Goal: Task Accomplishment & Management: Manage account settings

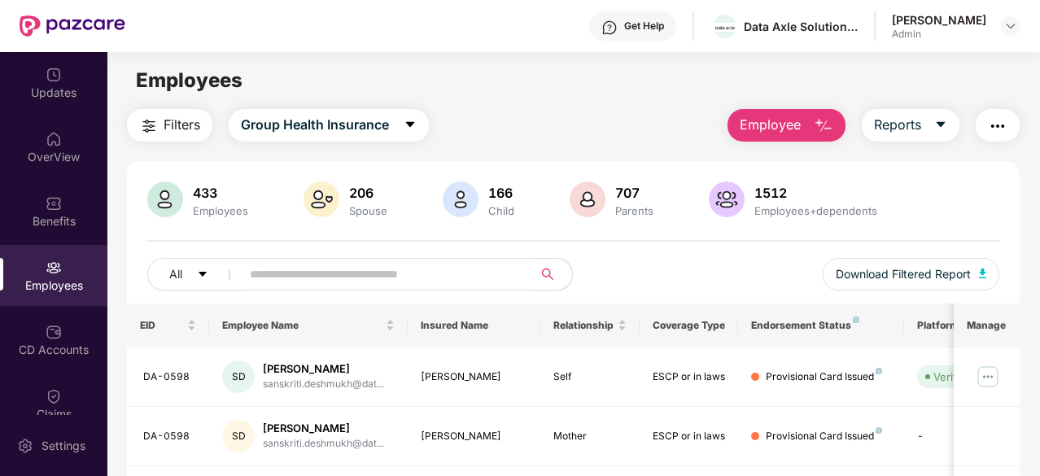
click at [360, 279] on input "text" at bounding box center [380, 274] width 261 height 24
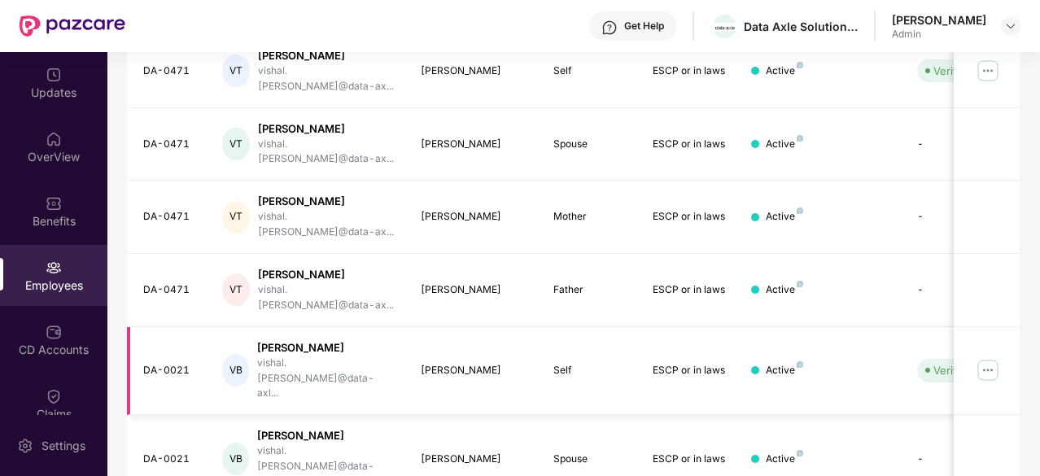
scroll to position [520, 0]
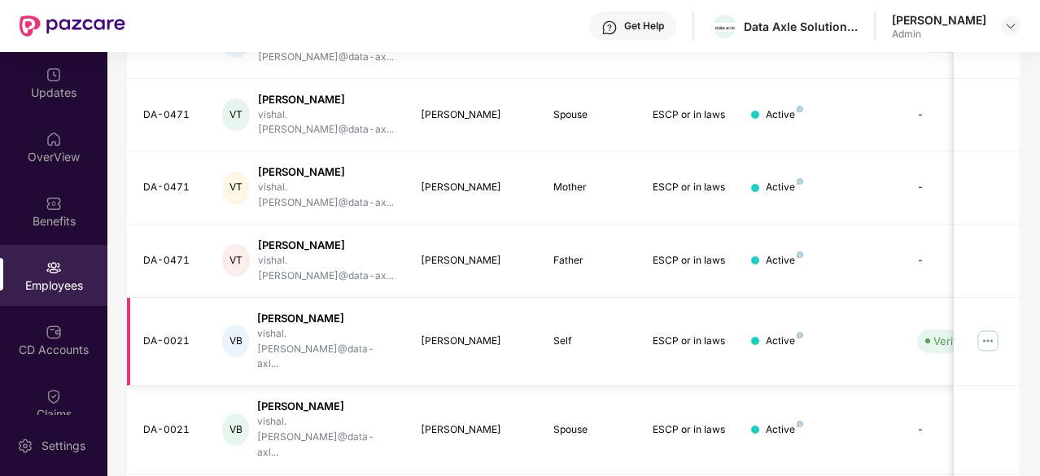
type input "******"
click at [986, 328] on img at bounding box center [988, 341] width 26 height 26
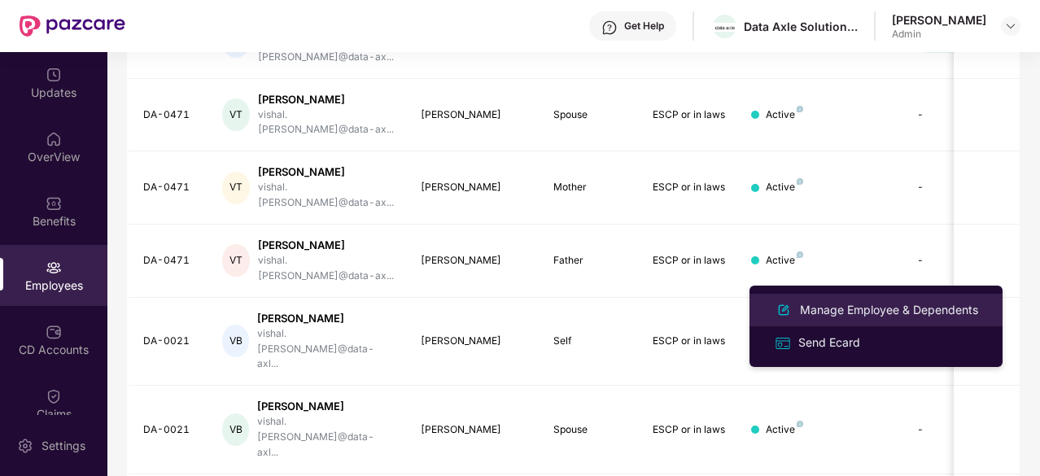
click at [889, 306] on div "Manage Employee & Dependents" at bounding box center [889, 310] width 185 height 18
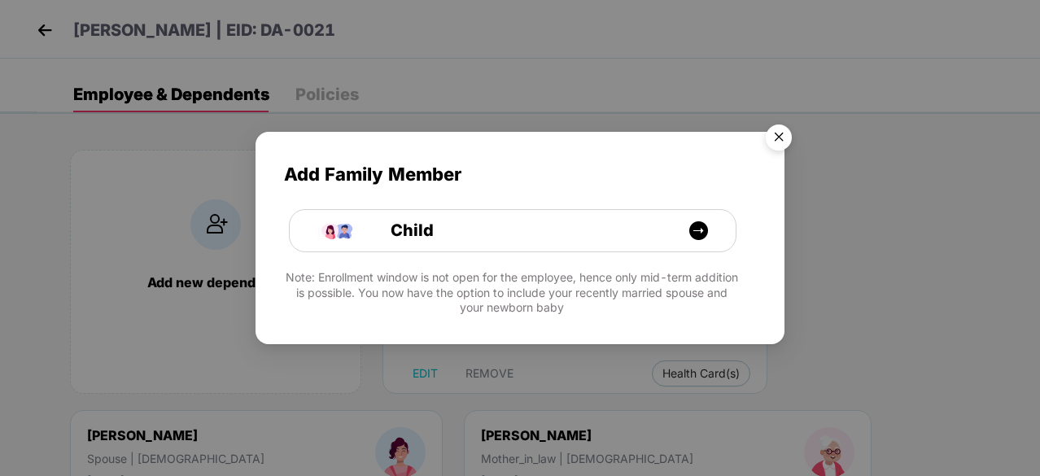
click at [776, 139] on img "Close" at bounding box center [779, 140] width 46 height 46
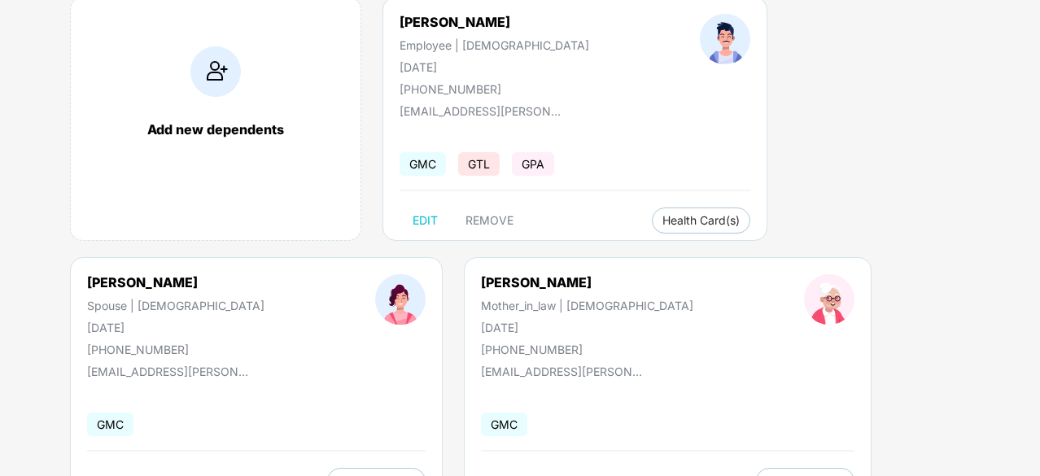
scroll to position [0, 0]
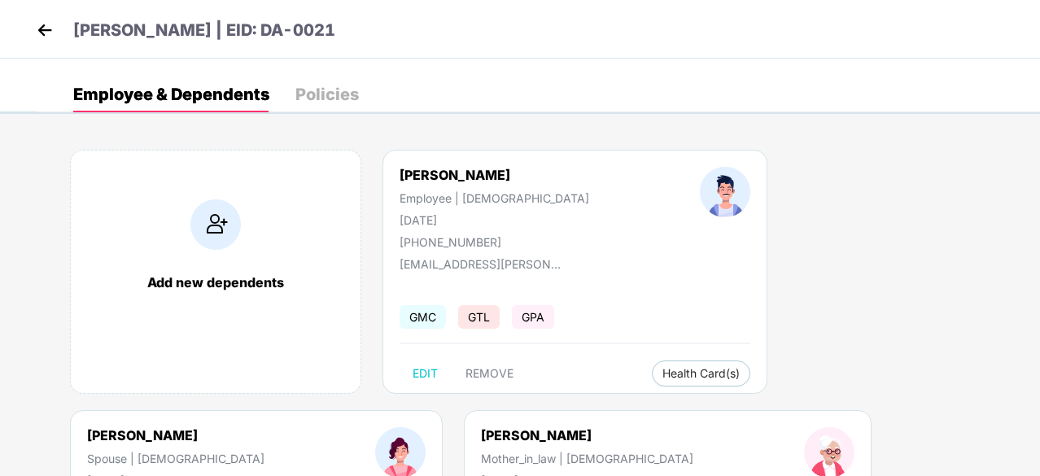
click at [37, 24] on img at bounding box center [45, 30] width 24 height 24
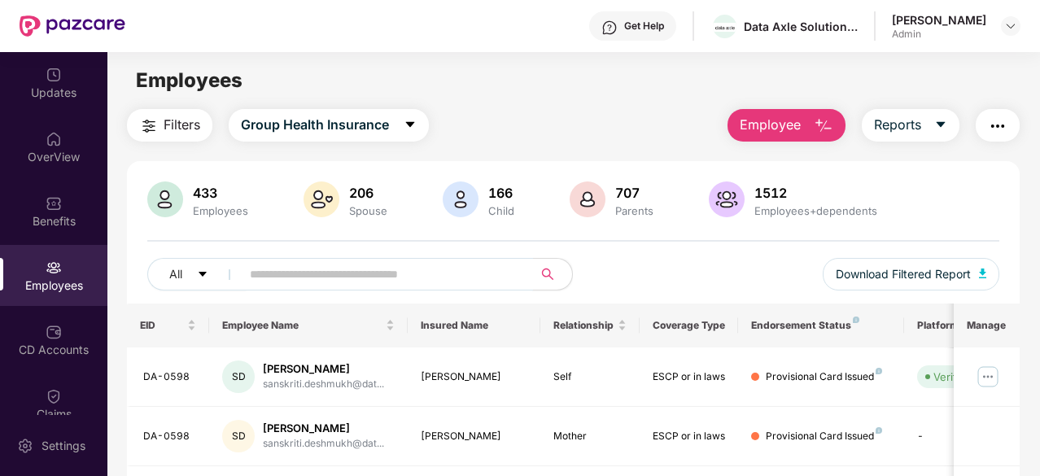
click at [316, 272] on input "text" at bounding box center [380, 274] width 261 height 24
click at [39, 350] on div "CD Accounts" at bounding box center [53, 350] width 107 height 16
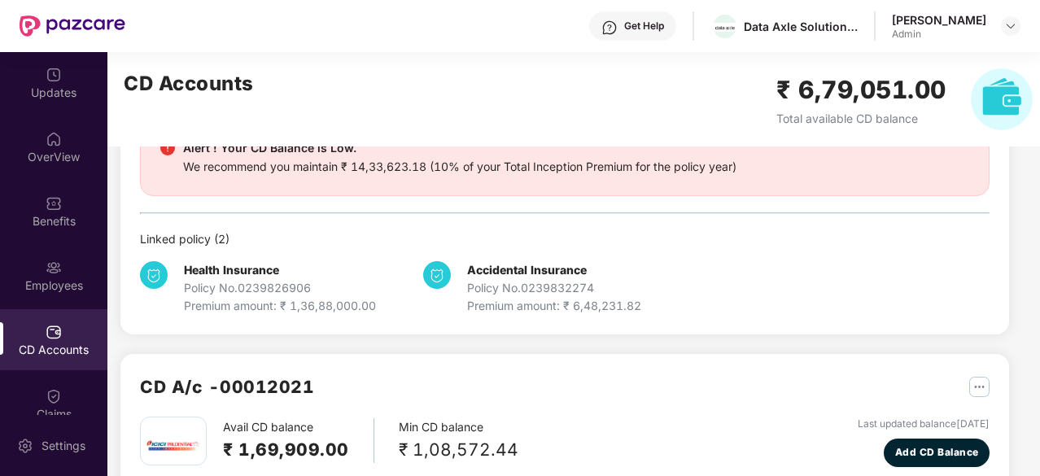
scroll to position [172, 0]
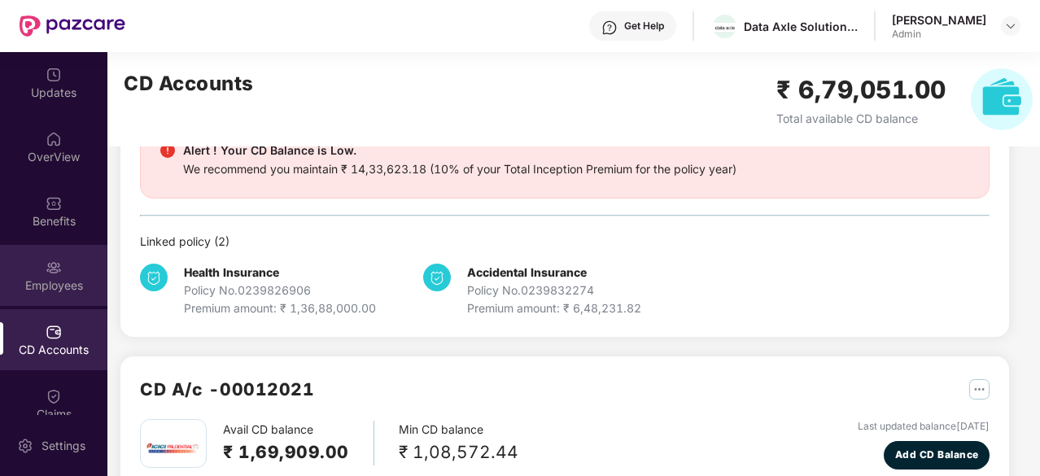
click at [44, 294] on div "Employees" at bounding box center [53, 275] width 107 height 61
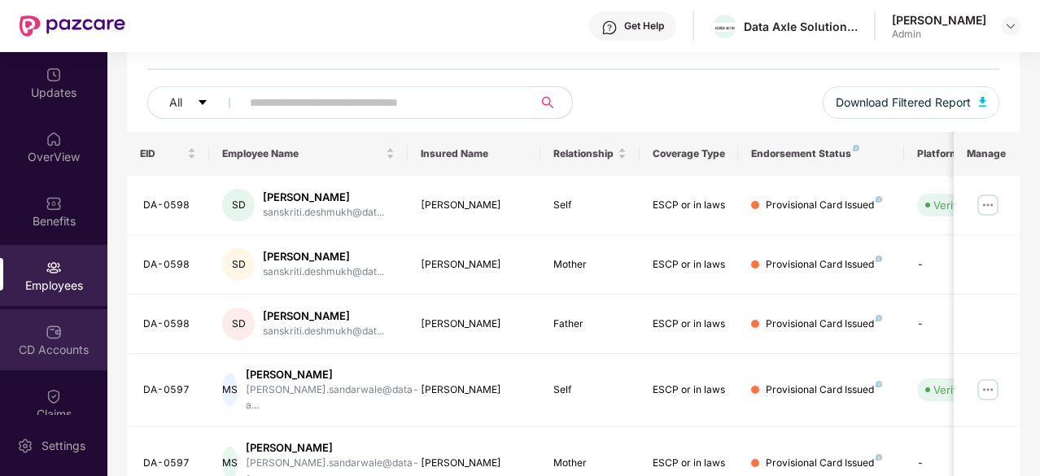
click at [40, 342] on div "CD Accounts" at bounding box center [53, 350] width 107 height 16
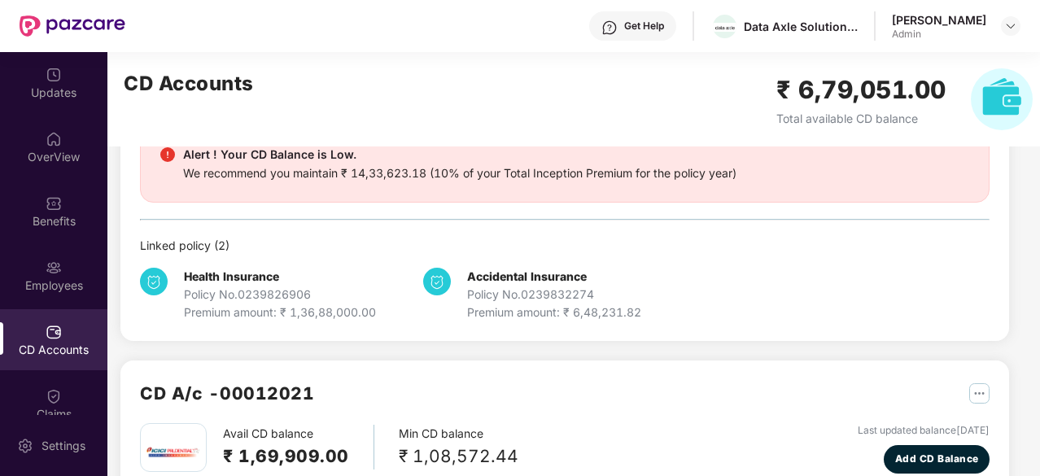
scroll to position [163, 0]
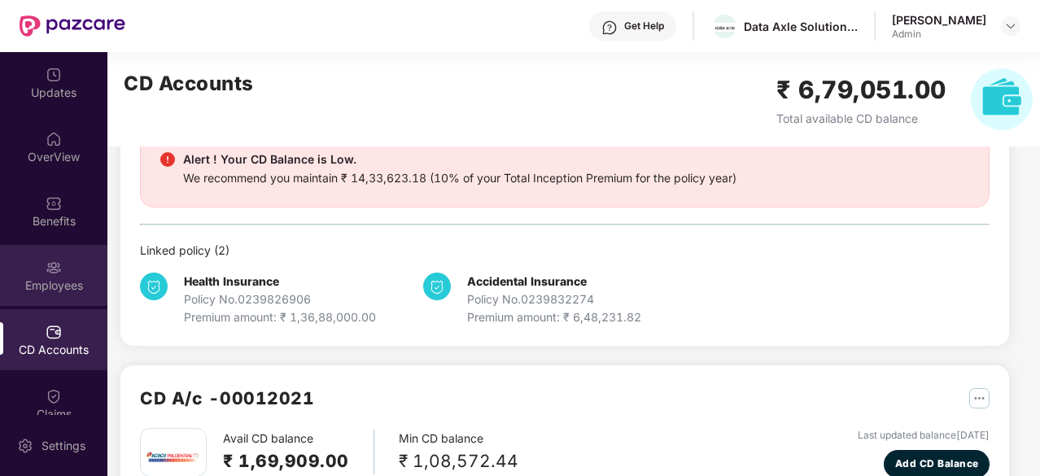
click at [73, 278] on div "Employees" at bounding box center [53, 286] width 107 height 16
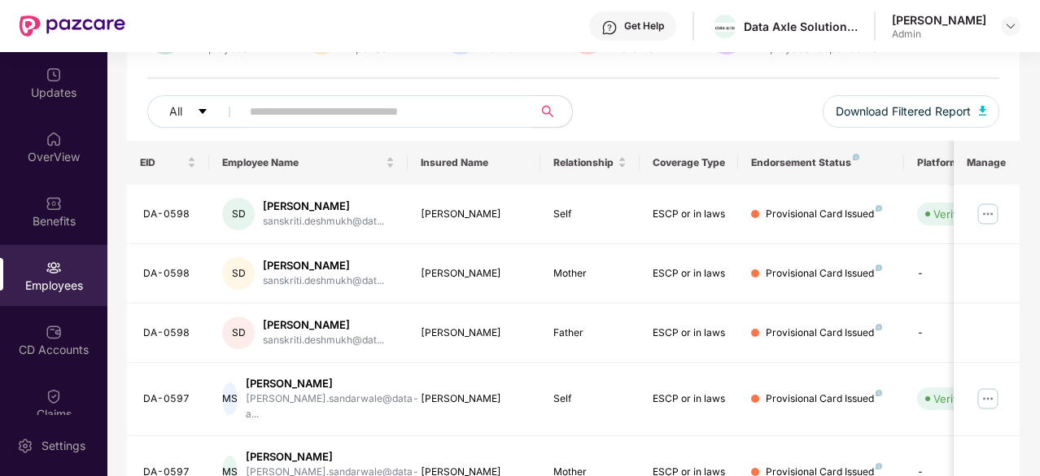
click at [386, 121] on input "text" at bounding box center [380, 111] width 261 height 24
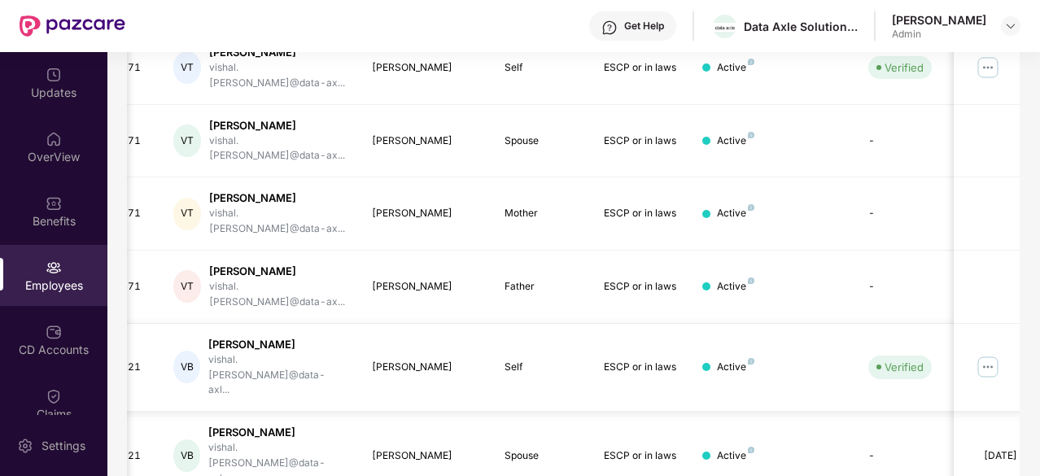
scroll to position [0, 163]
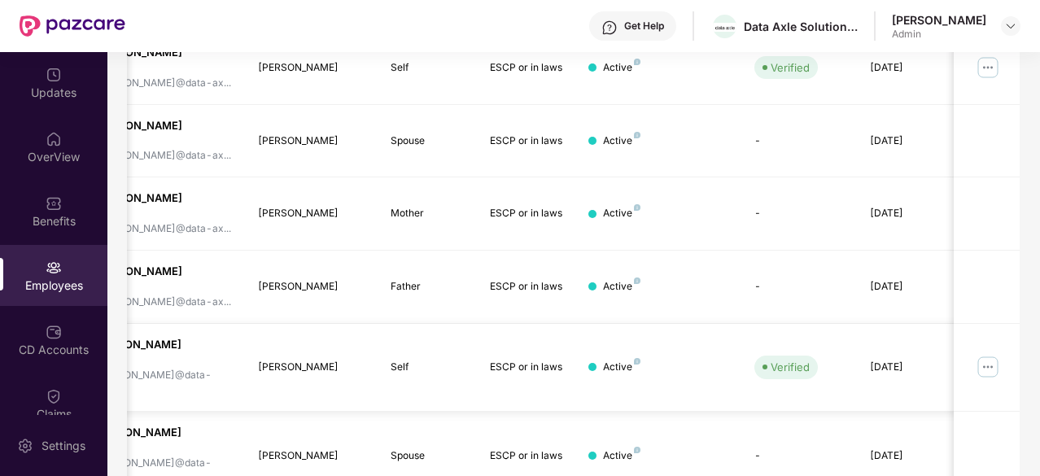
type input "****"
click at [992, 354] on img at bounding box center [988, 367] width 26 height 26
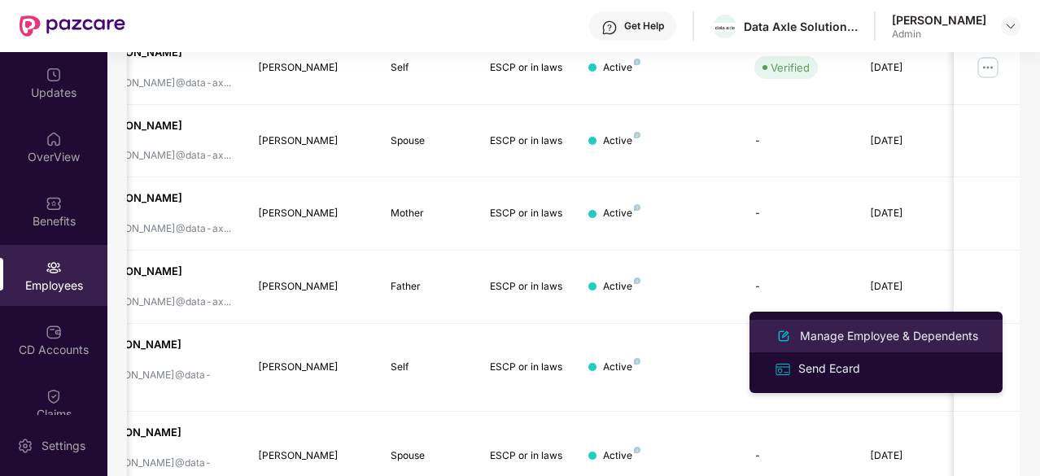
click at [959, 331] on div "Manage Employee & Dependents" at bounding box center [889, 336] width 185 height 18
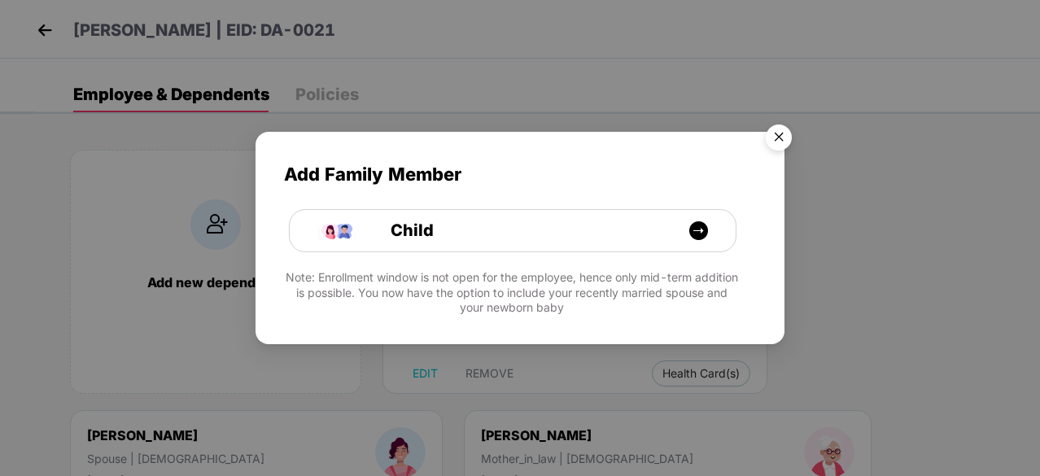
click at [780, 142] on img "Close" at bounding box center [779, 140] width 46 height 46
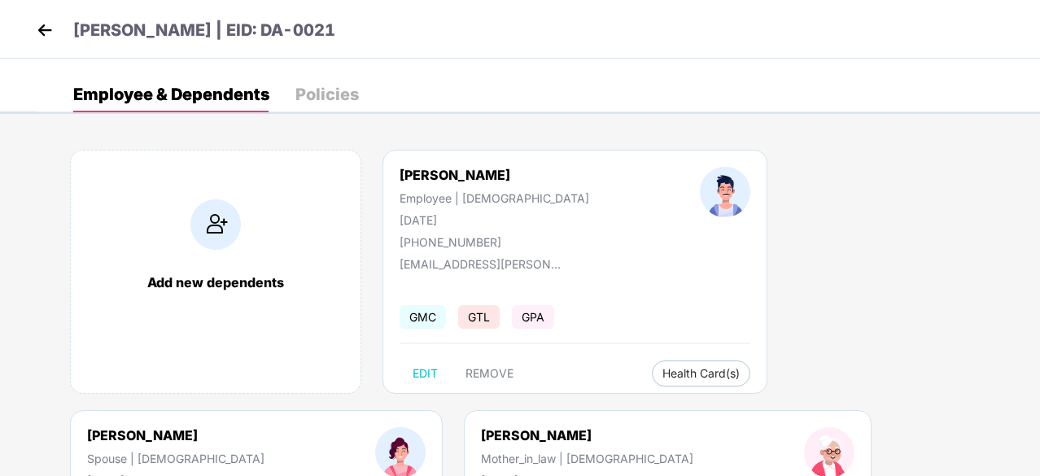
click at [334, 90] on div "Policies" at bounding box center [326, 94] width 63 height 16
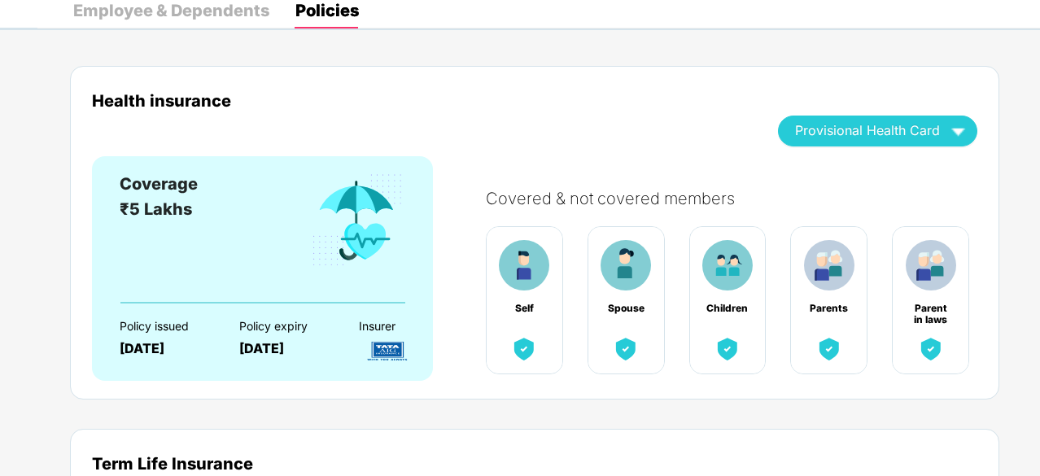
scroll to position [0, 0]
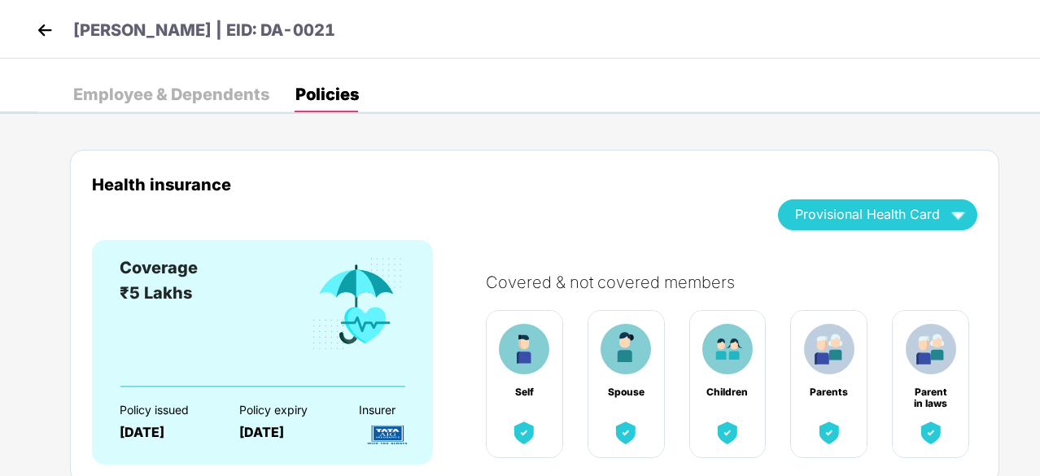
click at [222, 102] on div "Employee & Dependents" at bounding box center [171, 94] width 196 height 16
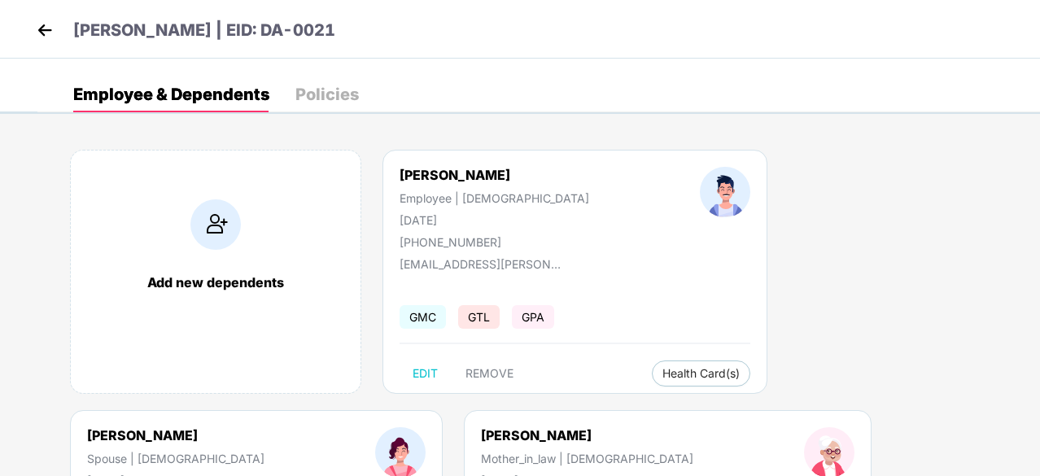
click at [329, 104] on div "Policies" at bounding box center [326, 94] width 63 height 36
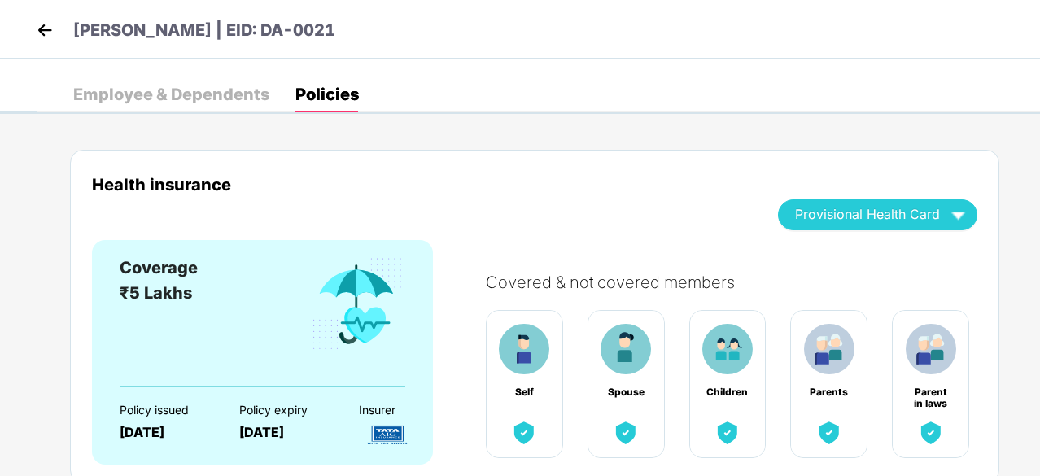
click at [171, 107] on div "Employee & Dependents" at bounding box center [171, 94] width 196 height 36
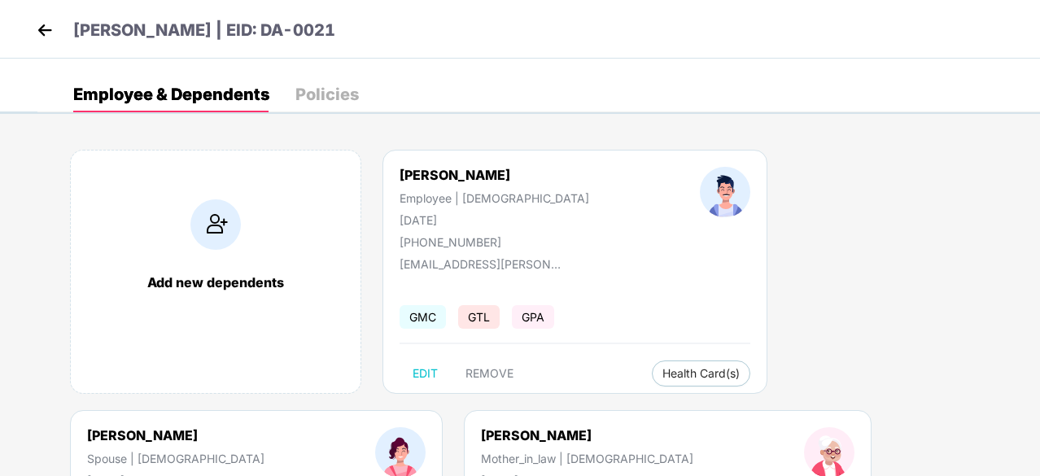
click at [319, 86] on div "Policies" at bounding box center [326, 94] width 63 height 16
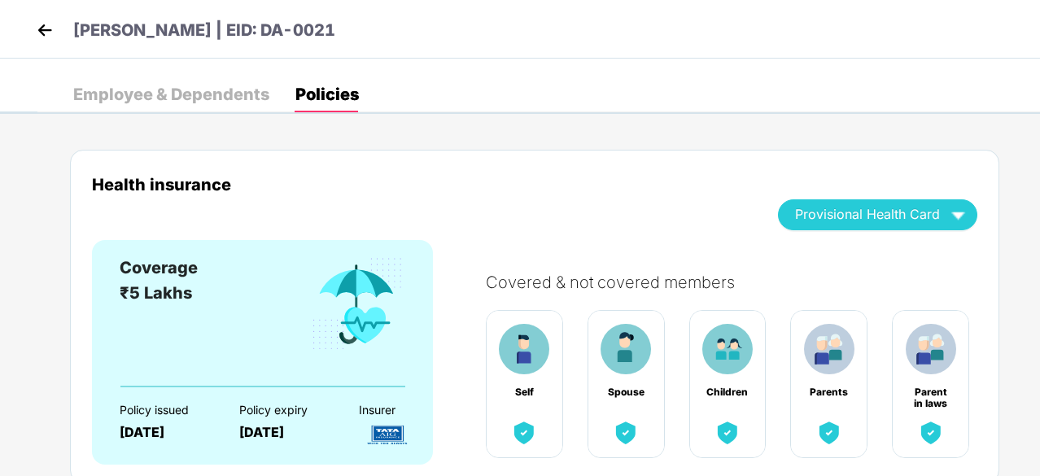
click at [39, 25] on img at bounding box center [45, 30] width 24 height 24
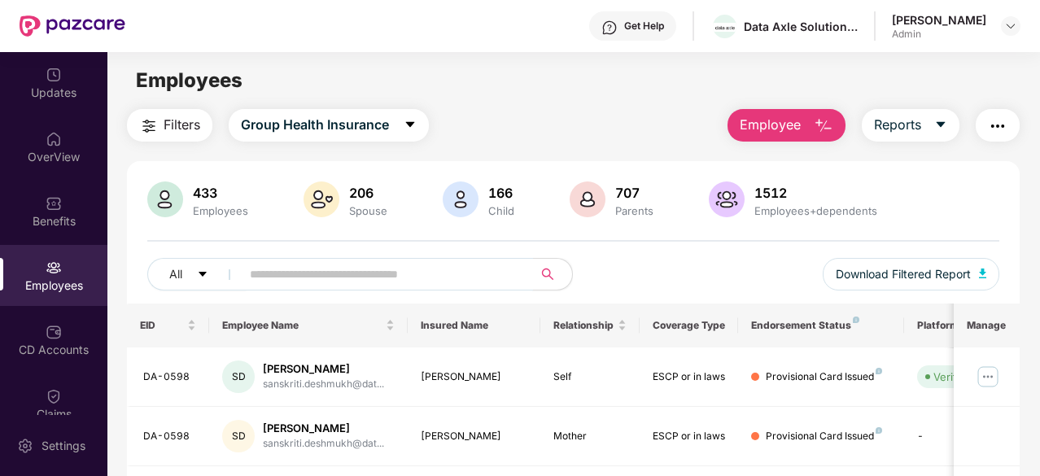
click at [337, 266] on input "text" at bounding box center [380, 274] width 261 height 24
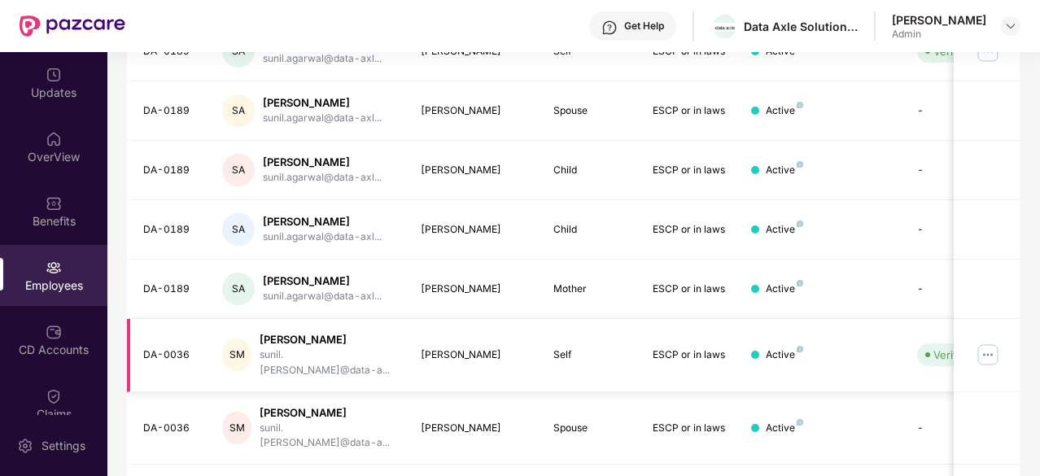
scroll to position [488, 0]
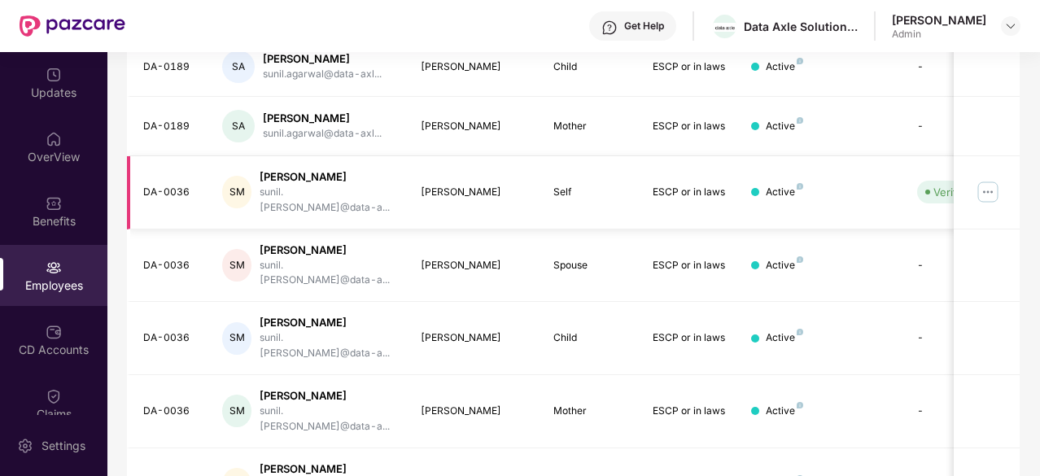
type input "*****"
click at [993, 186] on img at bounding box center [988, 192] width 26 height 26
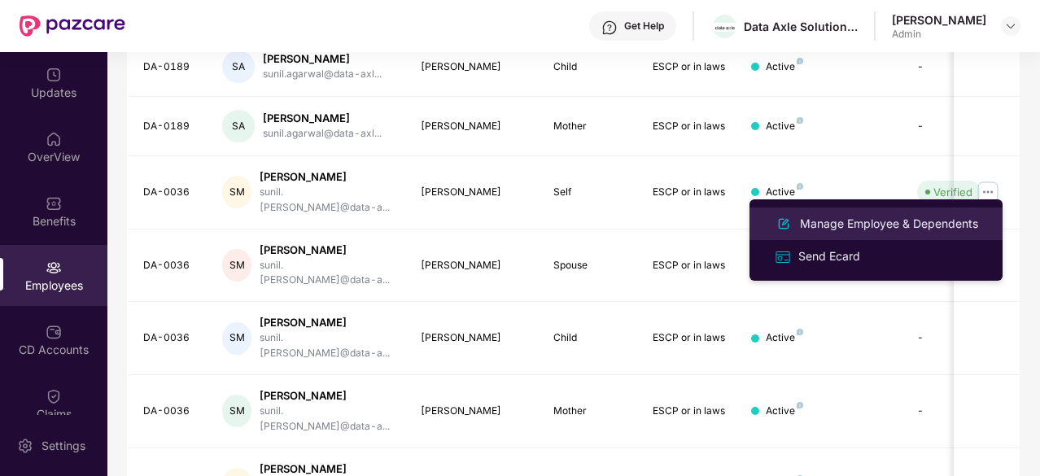
click at [891, 214] on div "Manage Employee & Dependents" at bounding box center [876, 224] width 211 height 20
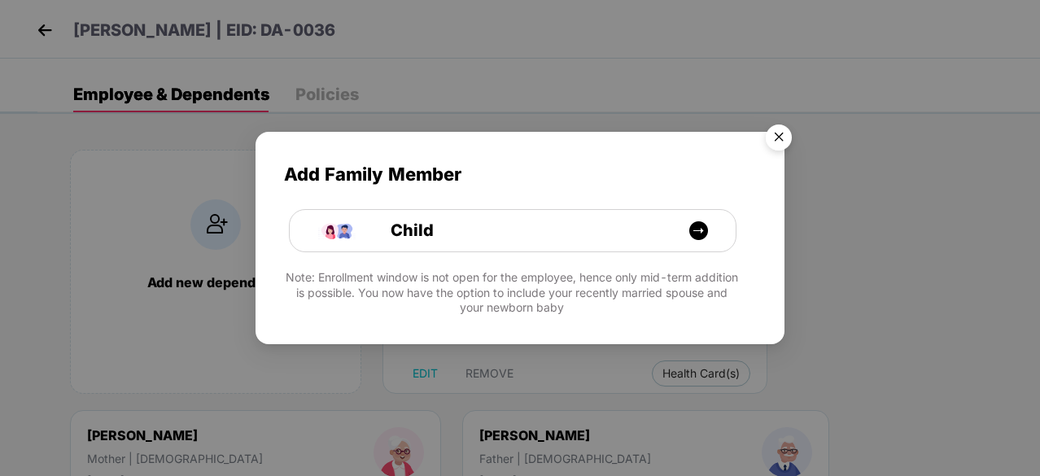
click at [776, 133] on img "Close" at bounding box center [779, 140] width 46 height 46
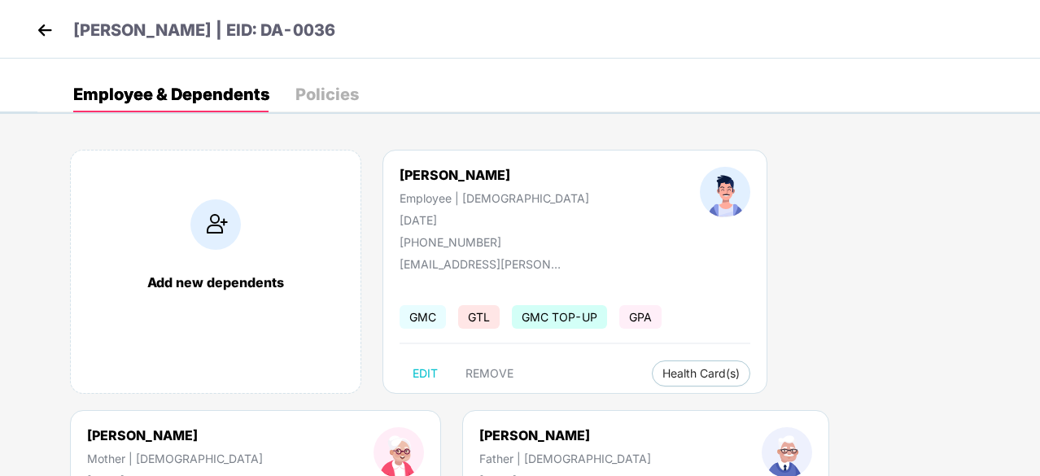
click at [322, 87] on div "Policies" at bounding box center [326, 94] width 63 height 16
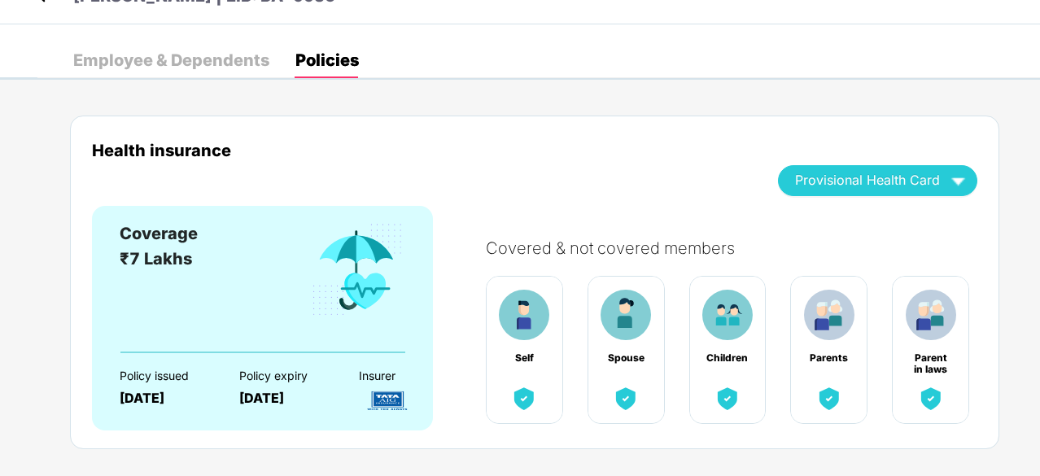
scroll to position [0, 0]
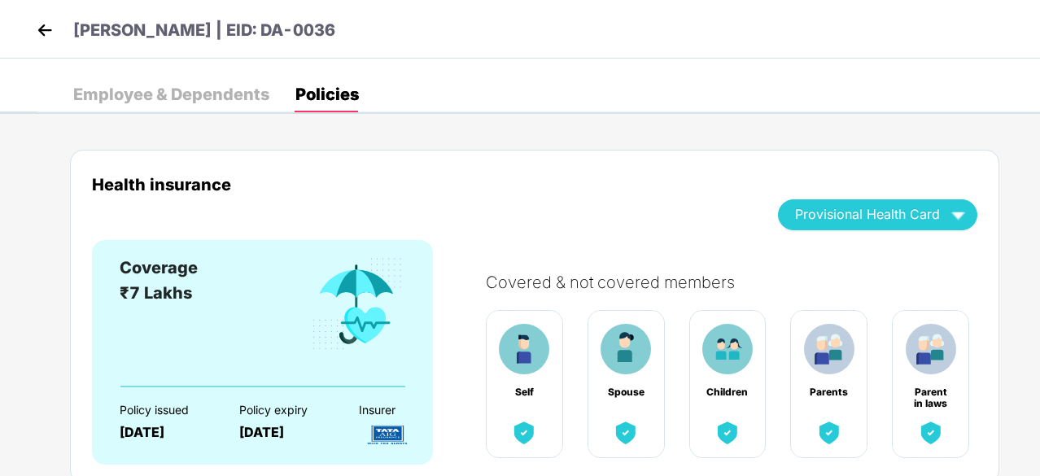
click at [44, 27] on img at bounding box center [45, 30] width 24 height 24
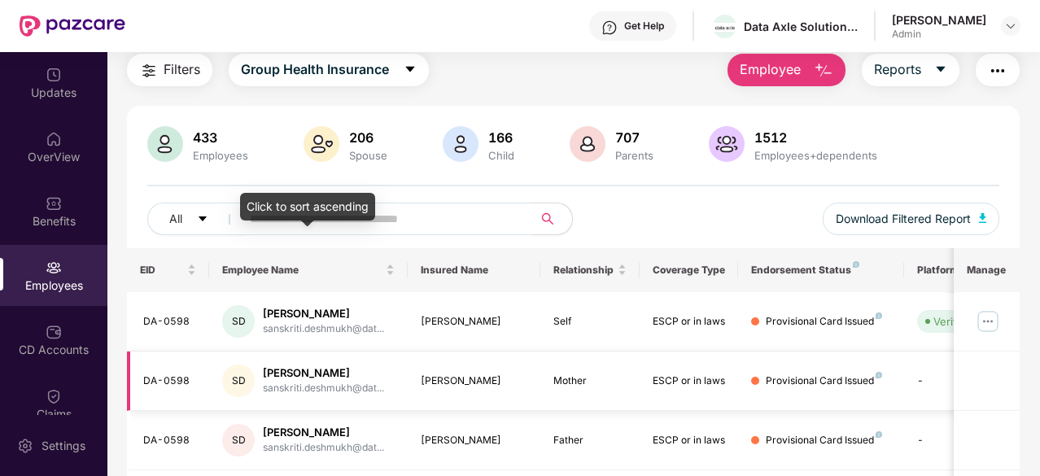
scroll to position [81, 0]
